Goal: Task Accomplishment & Management: Use online tool/utility

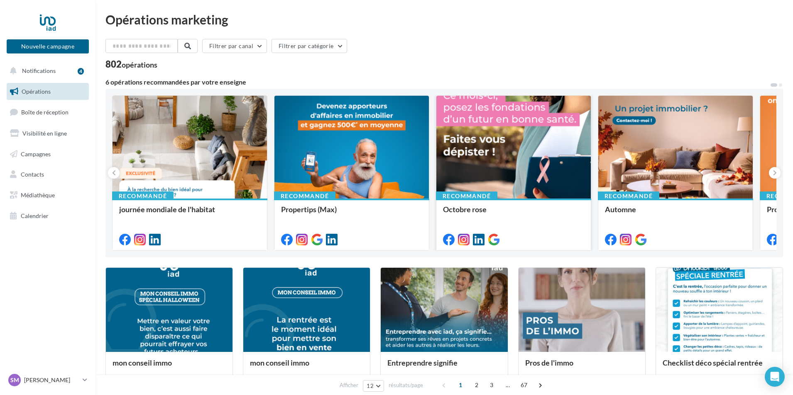
click at [510, 154] on div at bounding box center [513, 148] width 154 height 104
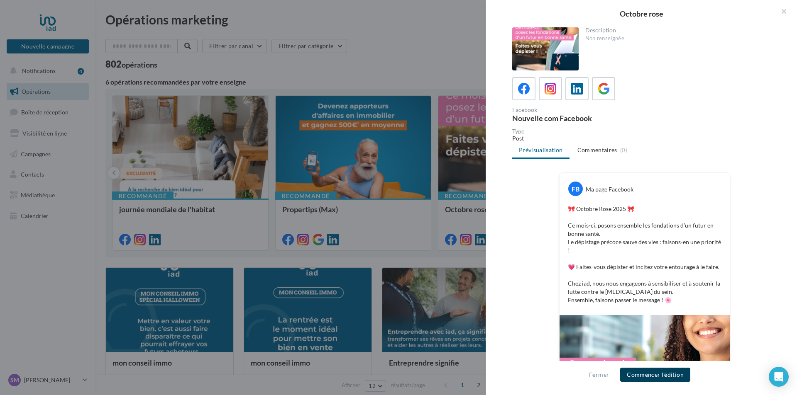
click at [656, 373] on button "Commencer l'édition" at bounding box center [655, 375] width 70 height 14
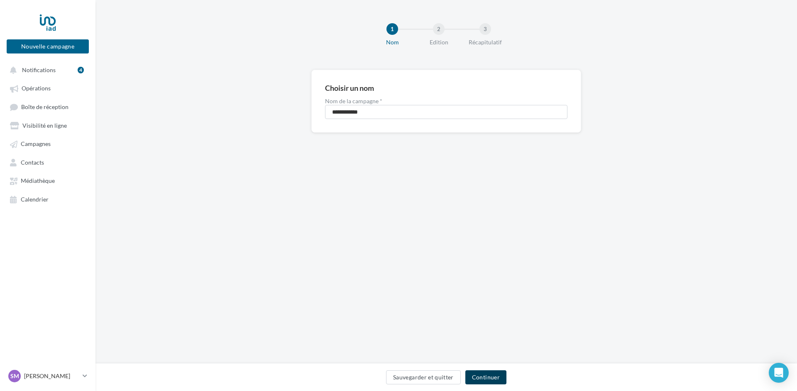
click at [494, 376] on button "Continuer" at bounding box center [485, 378] width 41 height 14
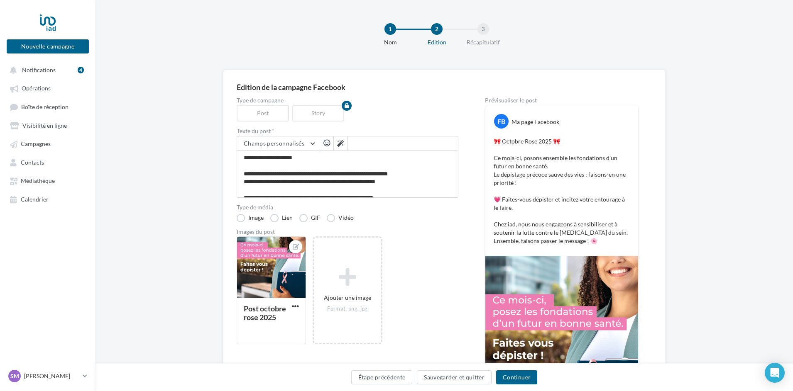
scroll to position [41, 0]
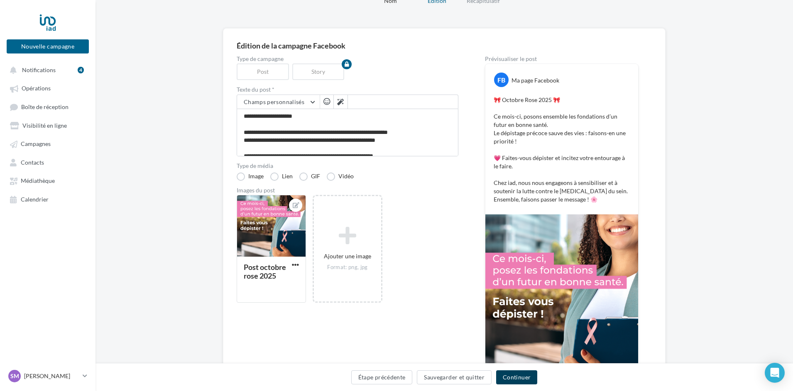
click at [515, 378] on button "Continuer" at bounding box center [516, 378] width 41 height 14
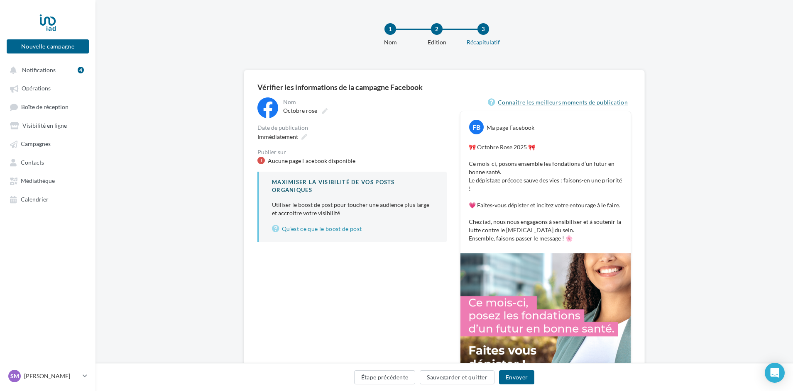
click at [567, 102] on link "Connaître les meilleurs moments de publication" at bounding box center [559, 103] width 143 height 10
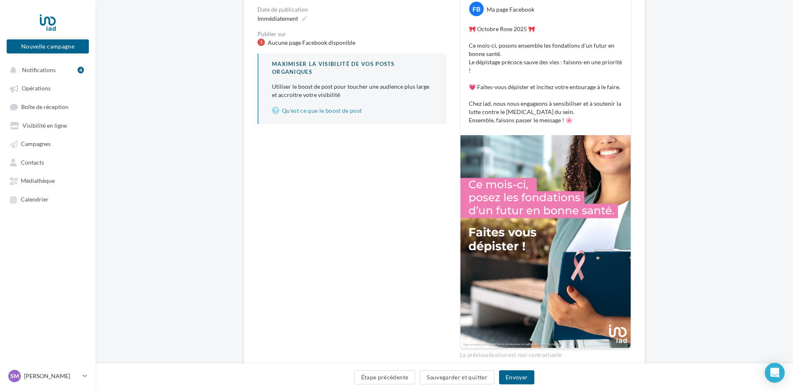
scroll to position [149, 0]
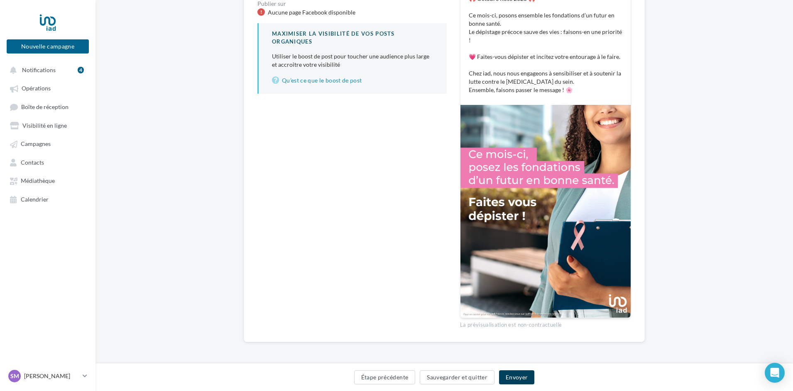
click at [519, 373] on button "Envoyer" at bounding box center [516, 378] width 35 height 14
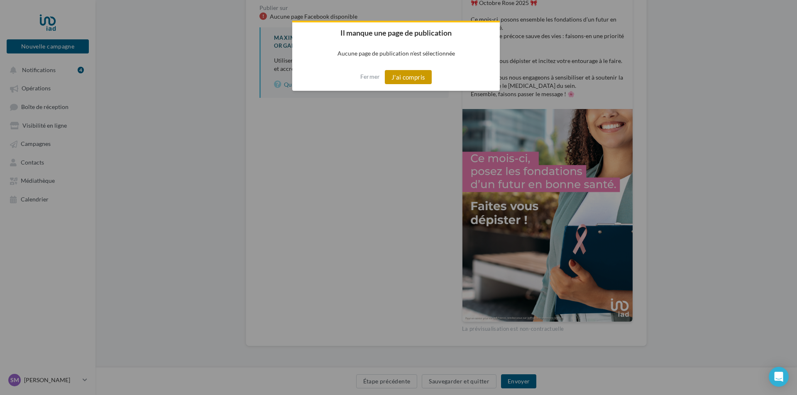
click at [412, 78] on button "J'ai compris" at bounding box center [408, 77] width 47 height 14
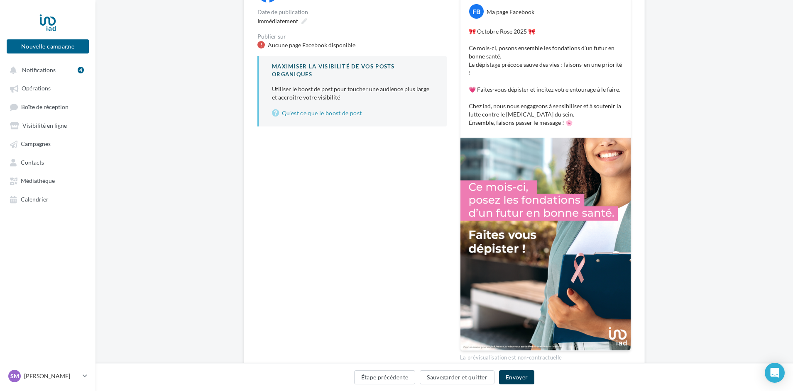
scroll to position [61, 0]
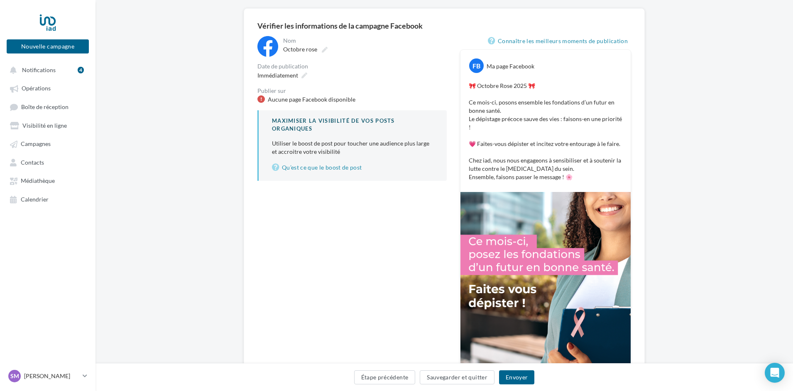
click at [295, 100] on div "Aucune page Facebook disponible" at bounding box center [312, 99] width 88 height 8
click at [289, 99] on div "Aucune page Facebook disponible" at bounding box center [312, 99] width 88 height 8
click at [281, 90] on div "Publier sur" at bounding box center [351, 91] width 189 height 6
click at [293, 102] on div "Aucune page Facebook disponible" at bounding box center [312, 99] width 88 height 8
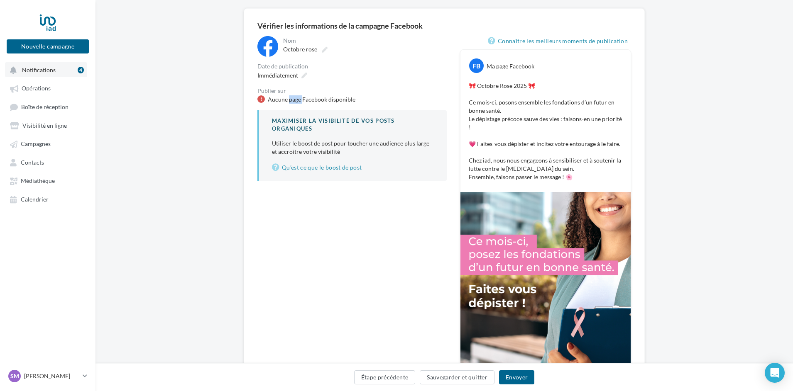
click at [45, 70] on span "Notifications" at bounding box center [39, 69] width 34 height 7
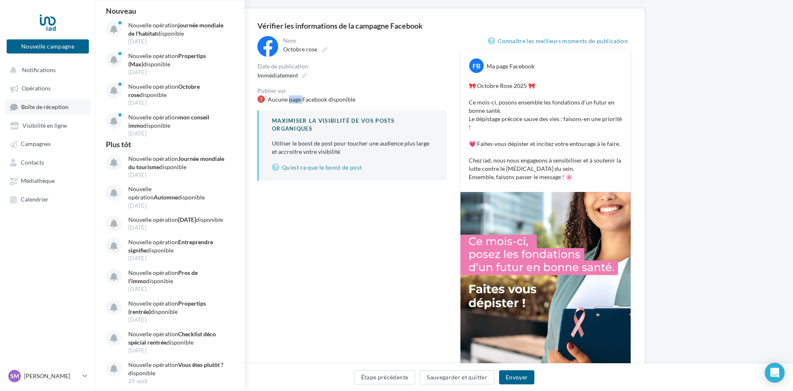
click at [39, 106] on span "Boîte de réception" at bounding box center [44, 106] width 47 height 7
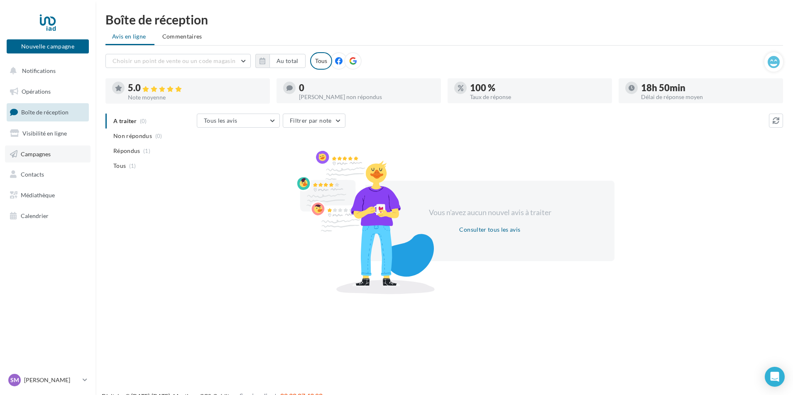
click at [35, 156] on span "Campagnes" at bounding box center [36, 153] width 30 height 7
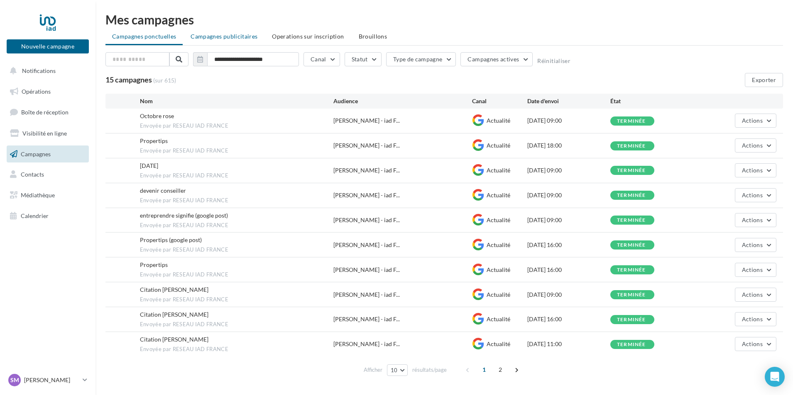
click at [241, 38] on span "Campagnes publicitaires" at bounding box center [223, 36] width 67 height 7
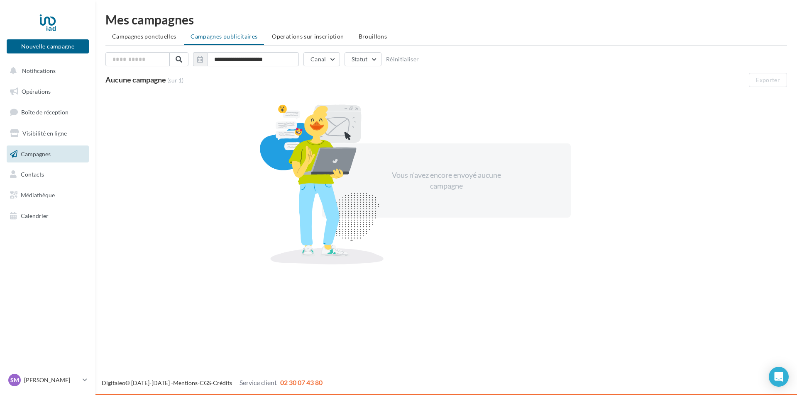
click at [296, 33] on span "Operations sur inscription" at bounding box center [308, 36] width 72 height 7
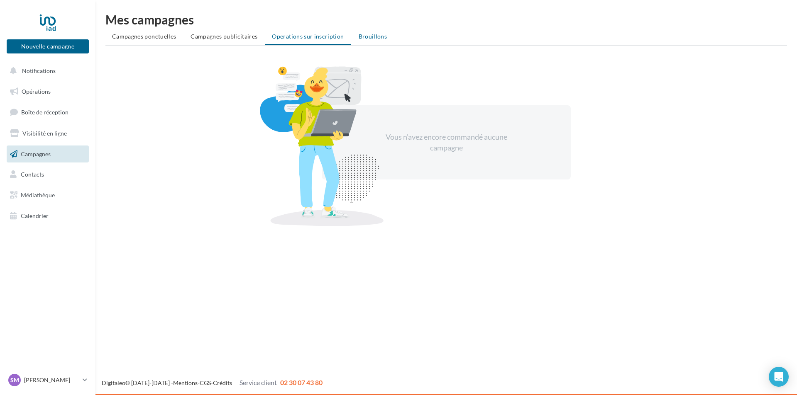
click at [366, 37] on span "Brouillons" at bounding box center [373, 36] width 29 height 7
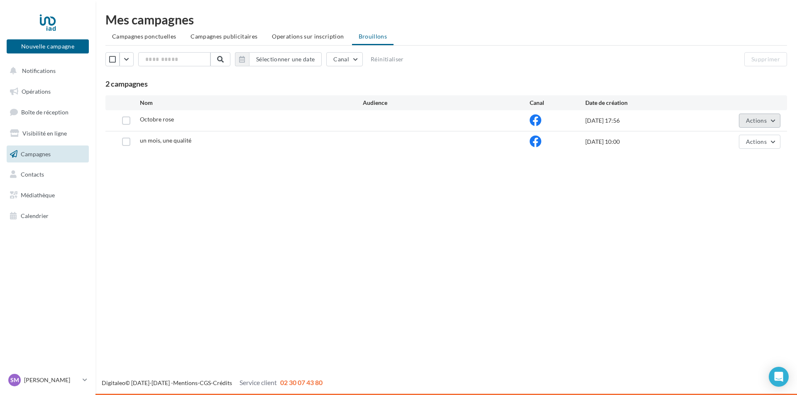
click at [766, 117] on span "Actions" at bounding box center [756, 120] width 21 height 7
click at [376, 235] on div "Nouvelle campagne Nouvelle campagne Notifications Opérations Boîte de réception…" at bounding box center [398, 197] width 797 height 395
click at [29, 68] on span "Notifications" at bounding box center [39, 70] width 34 height 7
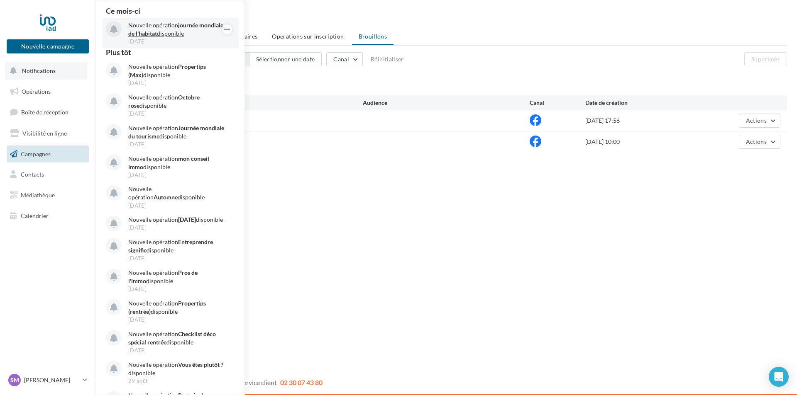
click at [149, 32] on strong "journée mondiale de l'habitat" at bounding box center [175, 29] width 95 height 15
